Goal: Task Accomplishment & Management: Use online tool/utility

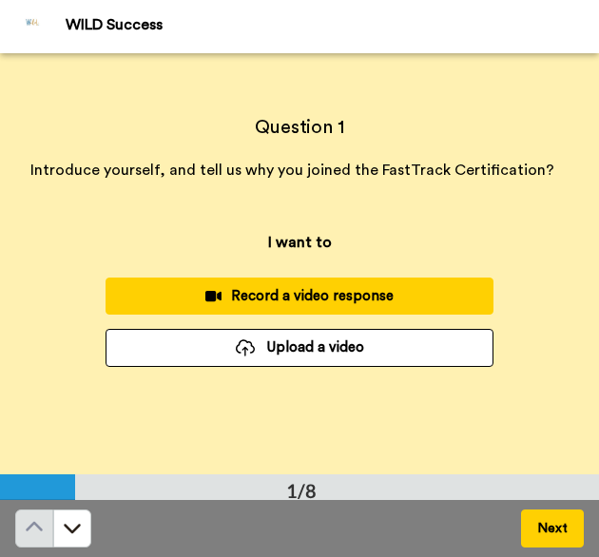
click at [313, 301] on div "Record a video response" at bounding box center [300, 296] width 358 height 20
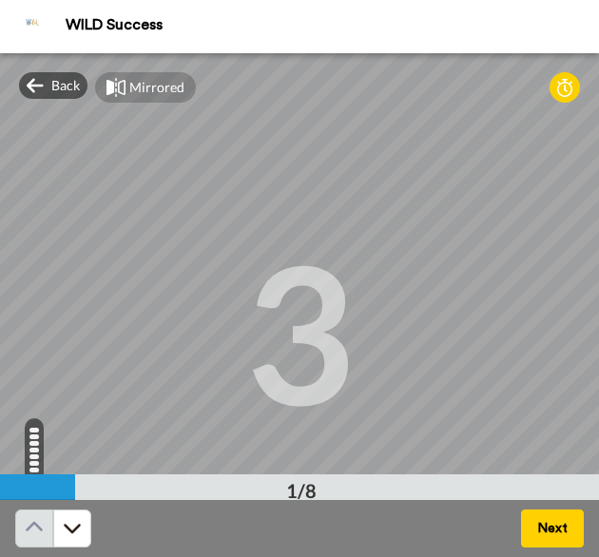
click at [278, 305] on div "3" at bounding box center [299, 332] width 110 height 143
click at [550, 526] on button "Next" at bounding box center [552, 529] width 63 height 38
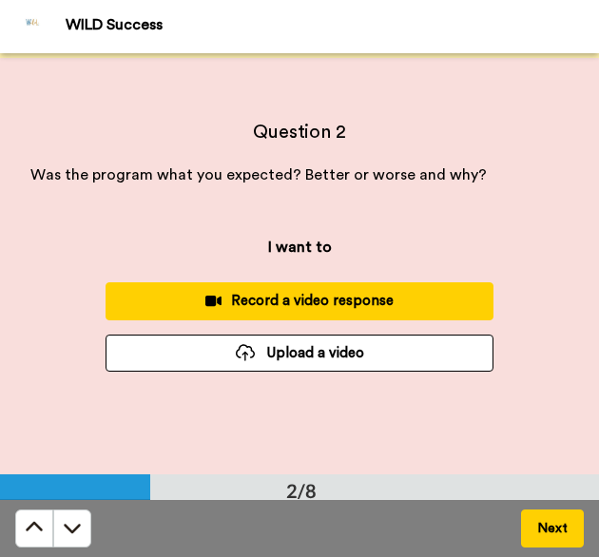
scroll to position [422, 0]
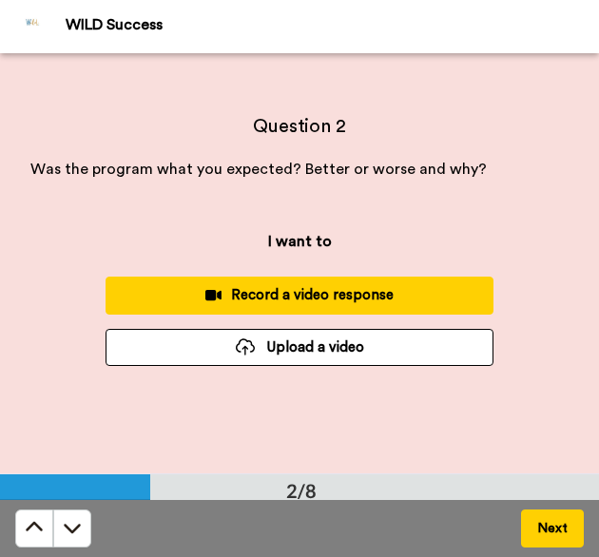
click at [375, 295] on div "Record a video response" at bounding box center [300, 295] width 358 height 20
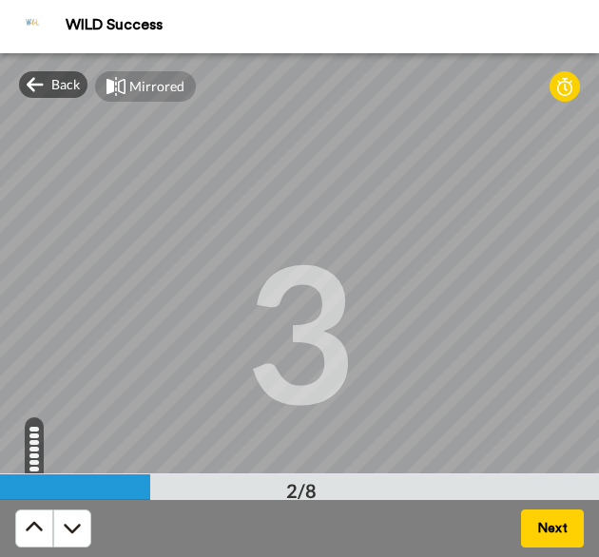
click at [557, 525] on button "Next" at bounding box center [552, 529] width 63 height 38
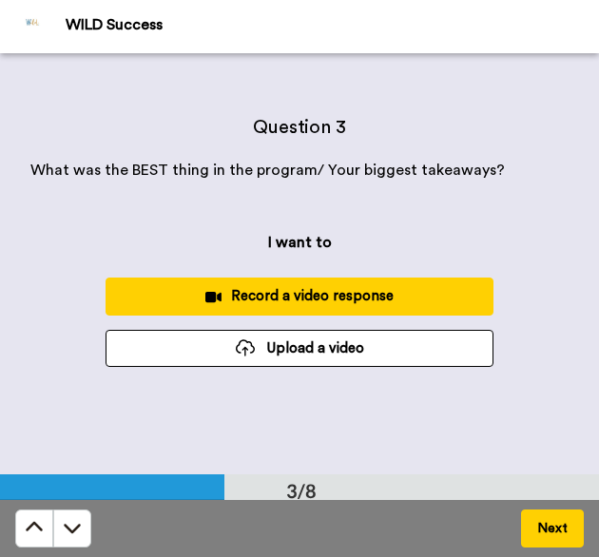
scroll to position [844, 0]
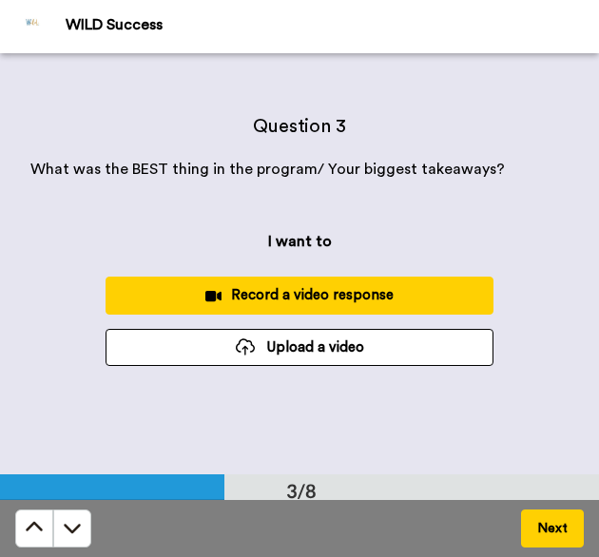
click at [557, 525] on button "Next" at bounding box center [552, 529] width 63 height 38
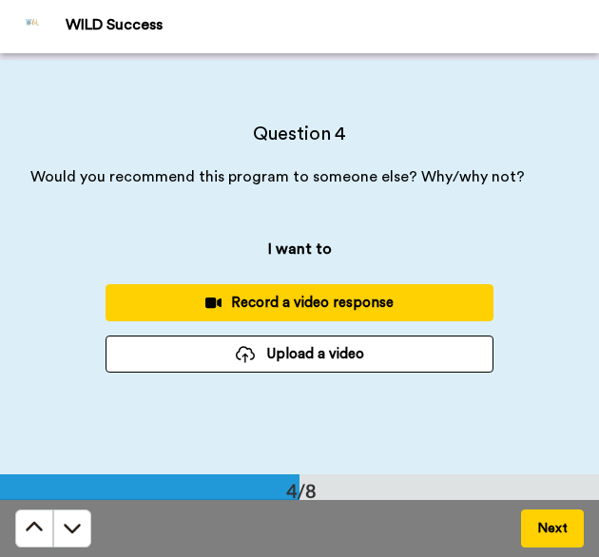
scroll to position [1265, 0]
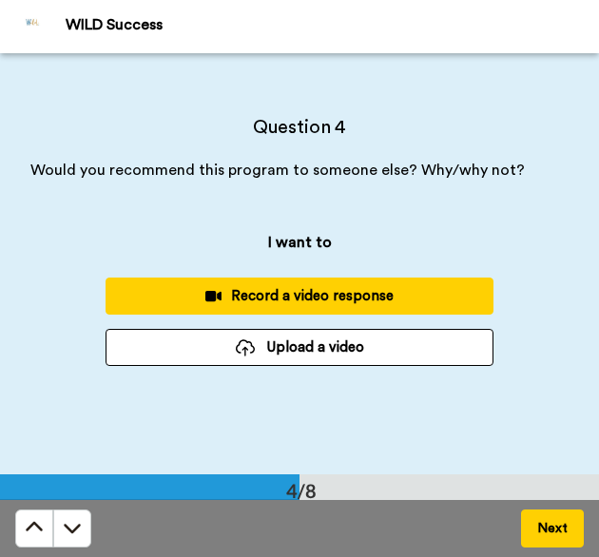
click at [367, 292] on div "Record a video response" at bounding box center [300, 296] width 358 height 20
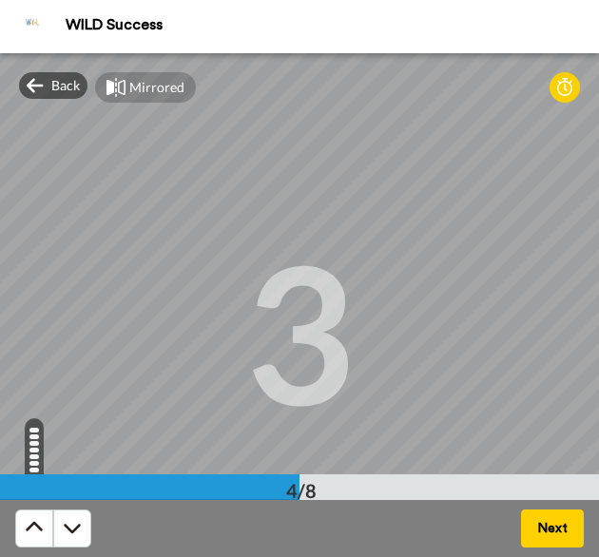
click at [546, 528] on button "Next" at bounding box center [552, 529] width 63 height 38
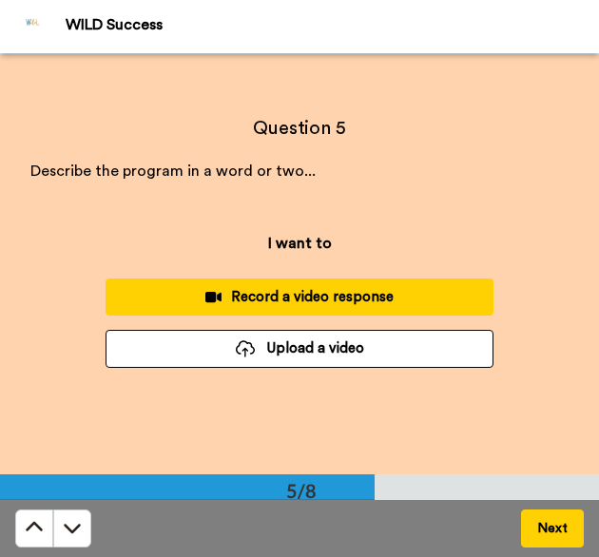
scroll to position [1686, 0]
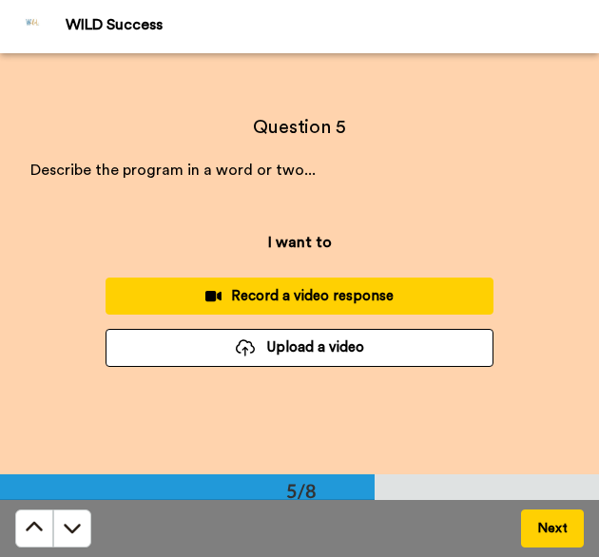
click at [397, 282] on button "Record a video response" at bounding box center [300, 296] width 388 height 37
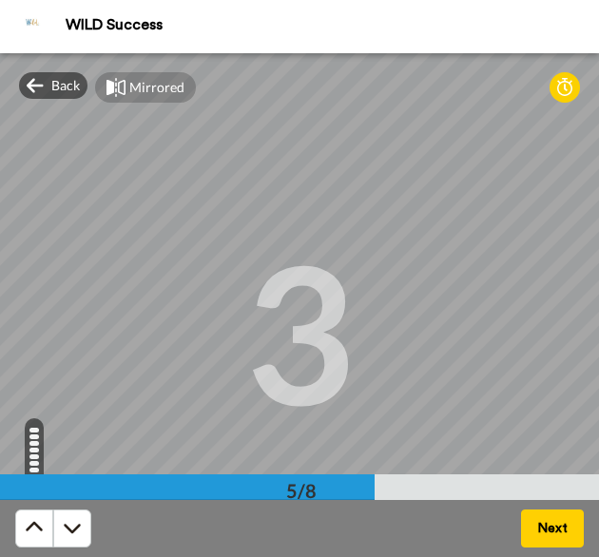
click at [548, 527] on button "Next" at bounding box center [552, 529] width 63 height 38
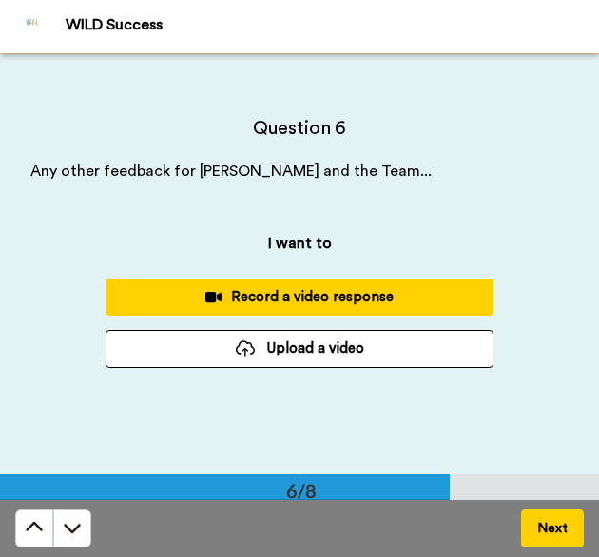
scroll to position [2109, 0]
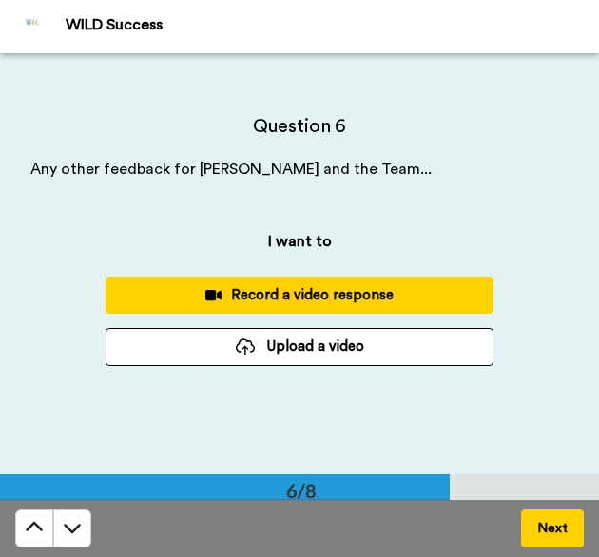
click at [548, 527] on button "Next" at bounding box center [552, 529] width 63 height 38
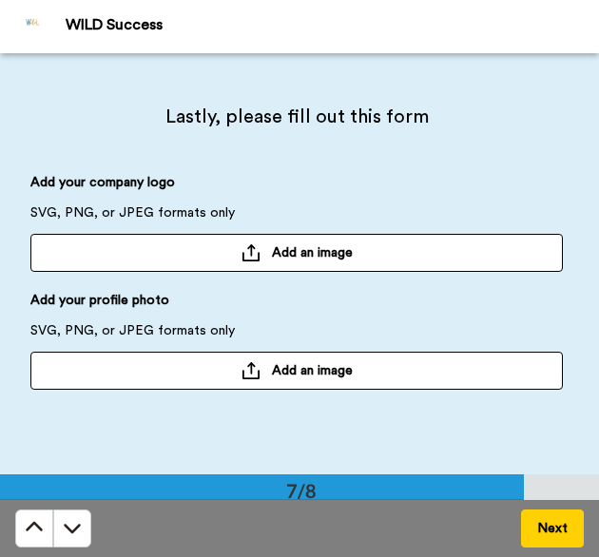
scroll to position [2533, 0]
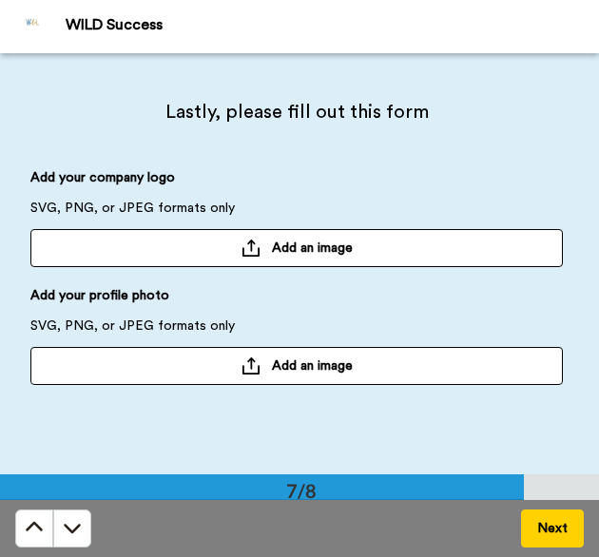
click at [548, 527] on button "Next" at bounding box center [552, 529] width 63 height 38
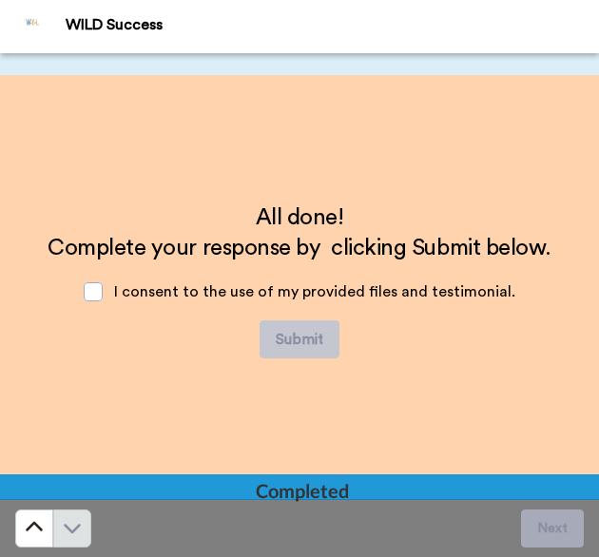
scroll to position [2951, 0]
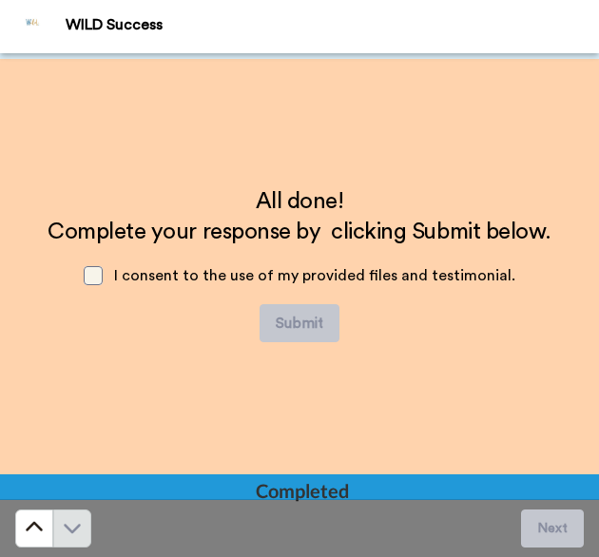
click at [94, 277] on span at bounding box center [93, 275] width 19 height 19
click at [27, 528] on icon at bounding box center [34, 526] width 17 height 10
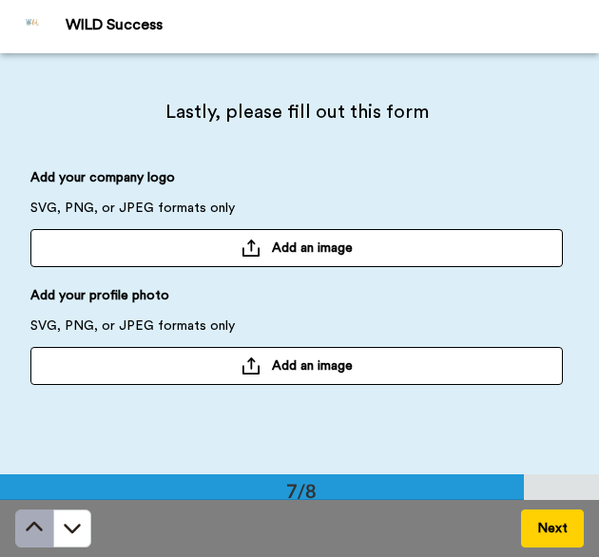
click at [27, 528] on icon at bounding box center [34, 526] width 17 height 10
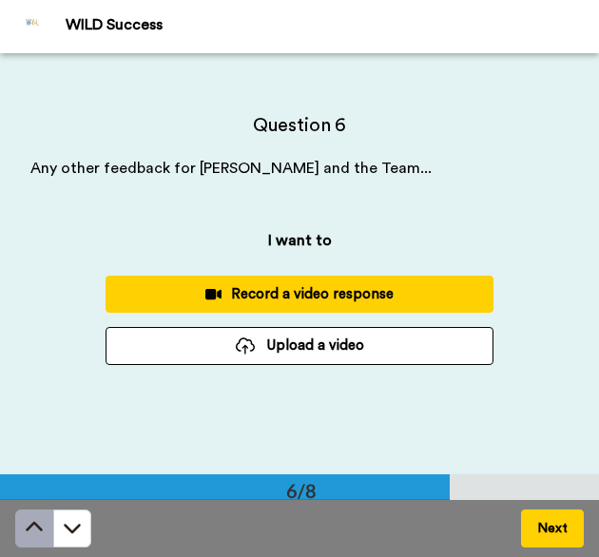
scroll to position [2109, 0]
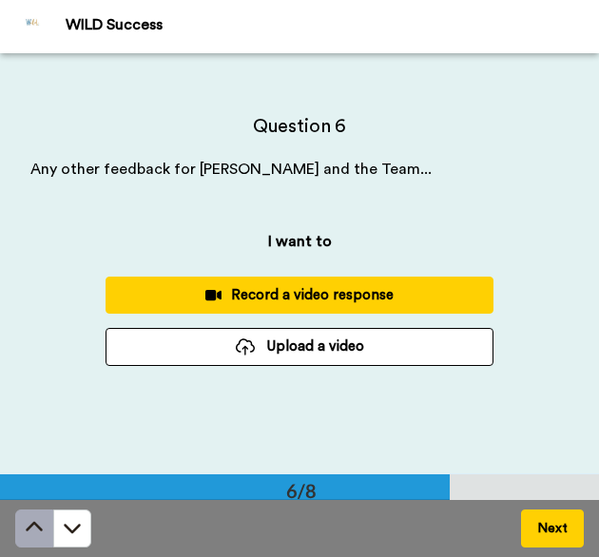
click at [27, 528] on icon at bounding box center [34, 526] width 17 height 10
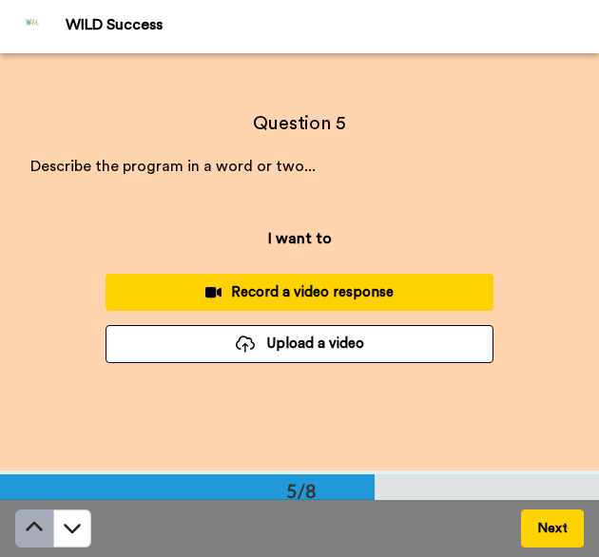
scroll to position [1686, 0]
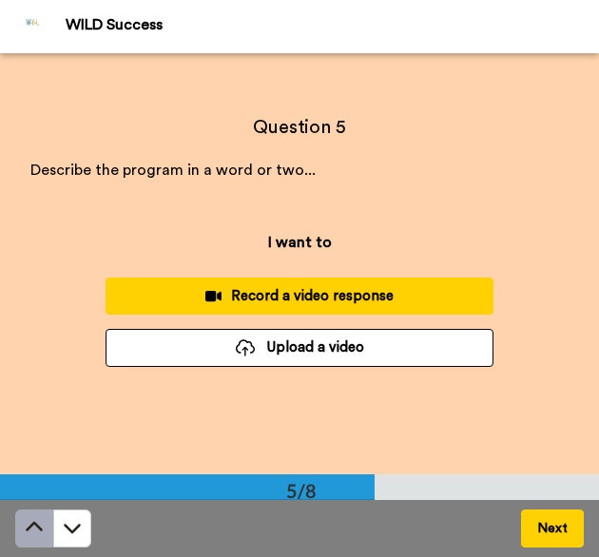
click at [27, 528] on icon at bounding box center [34, 526] width 17 height 10
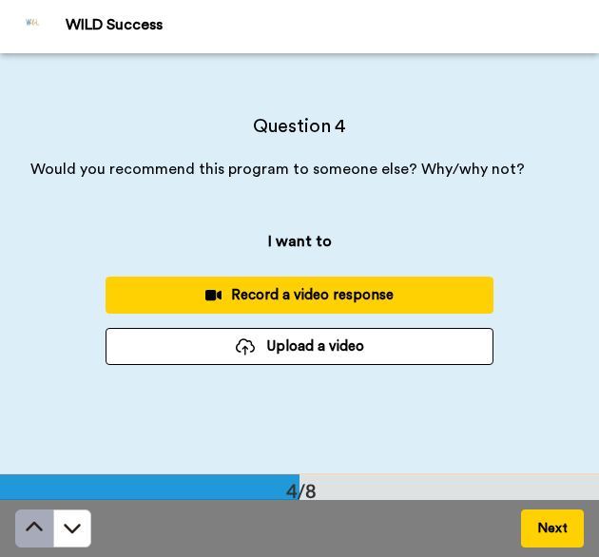
scroll to position [1265, 0]
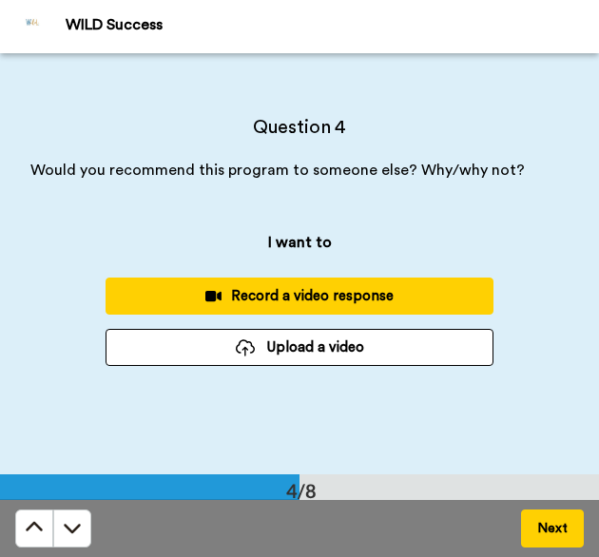
click at [557, 530] on button "Next" at bounding box center [552, 529] width 63 height 38
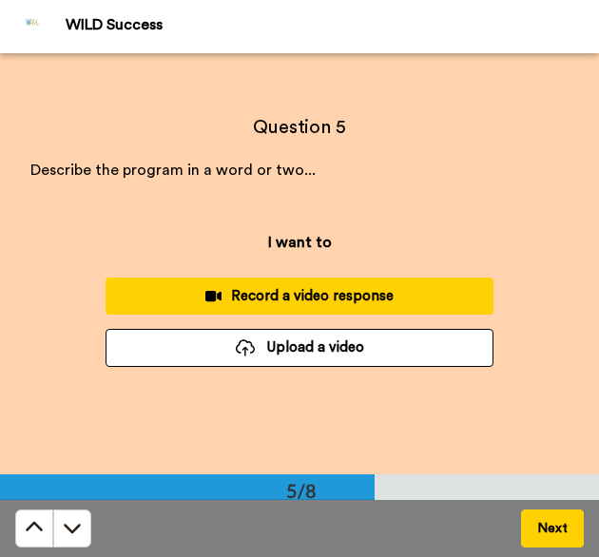
click at [557, 530] on button "Next" at bounding box center [552, 529] width 63 height 38
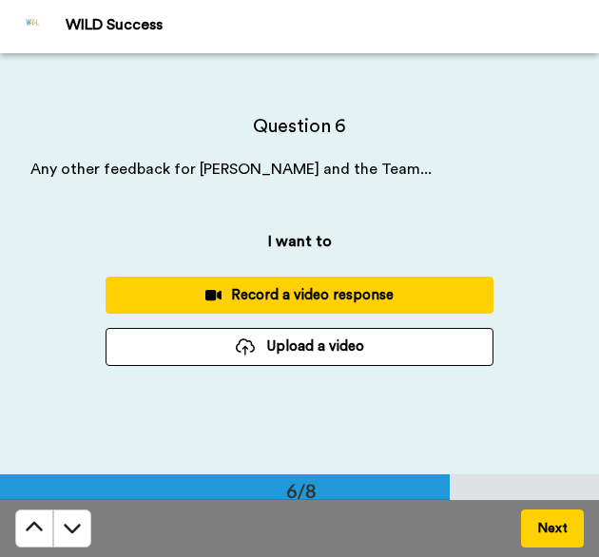
click at [557, 530] on button "Next" at bounding box center [552, 529] width 63 height 38
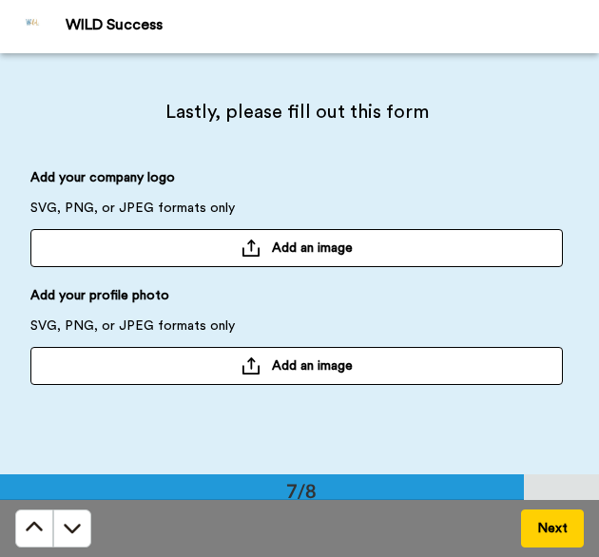
click at [557, 530] on button "Next" at bounding box center [552, 529] width 63 height 38
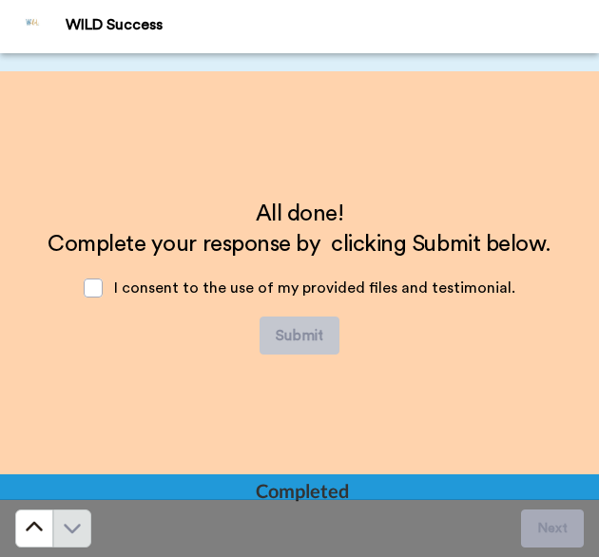
scroll to position [2951, 0]
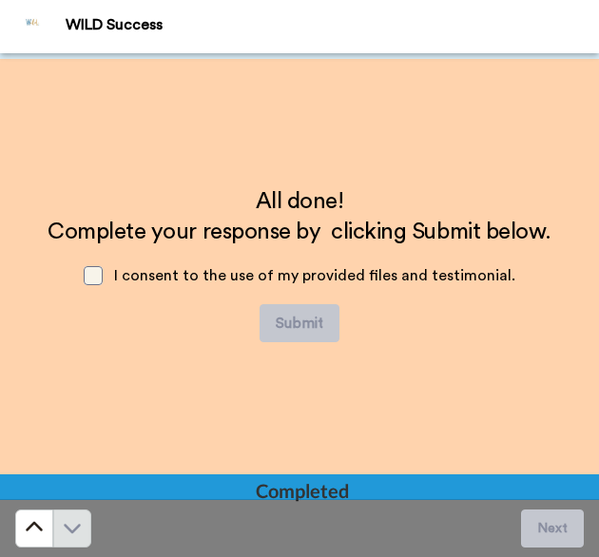
click at [87, 279] on span at bounding box center [93, 275] width 19 height 19
click at [97, 277] on span at bounding box center [93, 275] width 19 height 19
